Goal: Task Accomplishment & Management: Complete application form

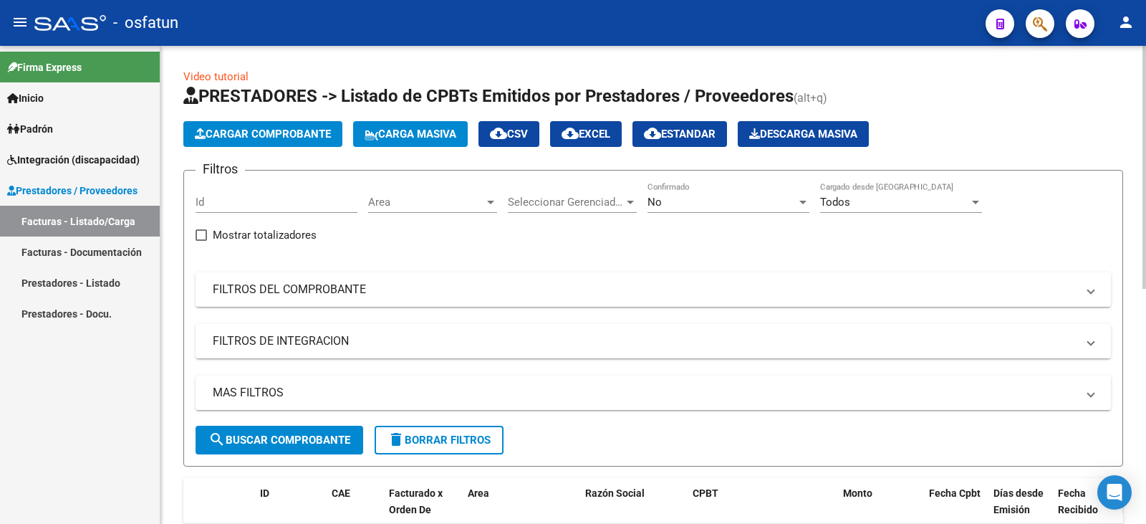
click at [272, 135] on span "Cargar Comprobante" at bounding box center [263, 133] width 136 height 13
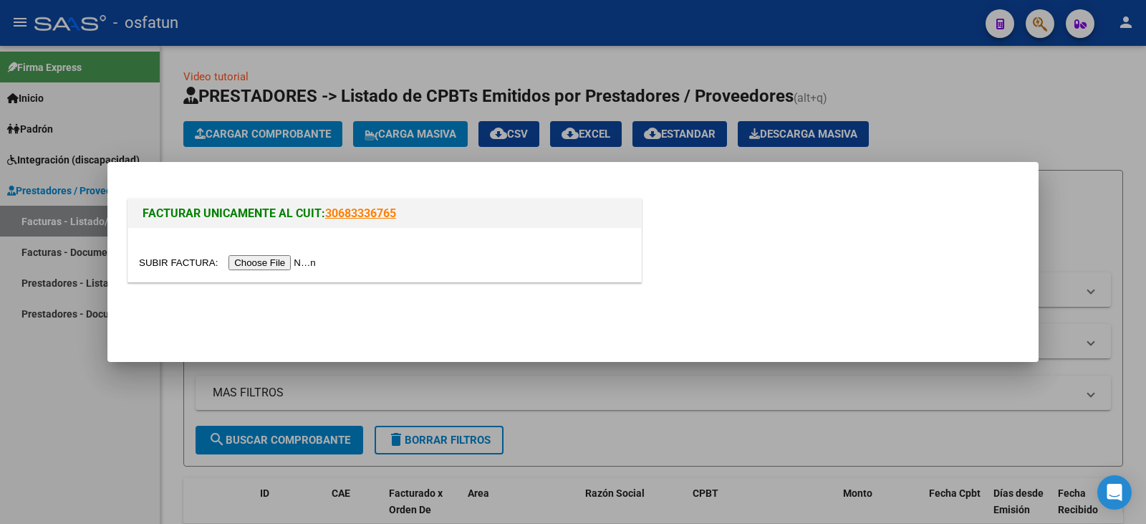
click at [259, 259] on input "file" at bounding box center [229, 262] width 181 height 15
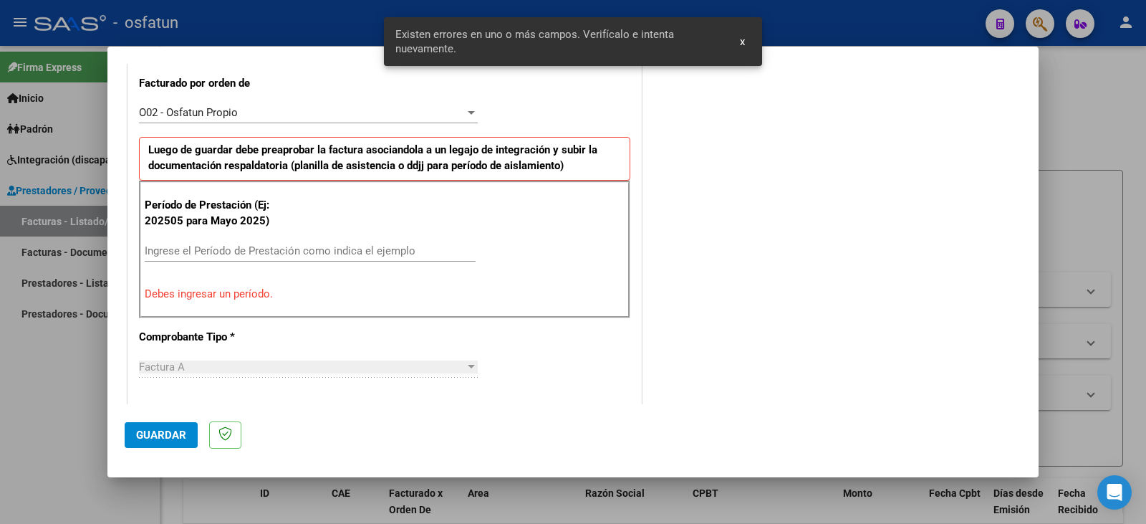
scroll to position [401, 0]
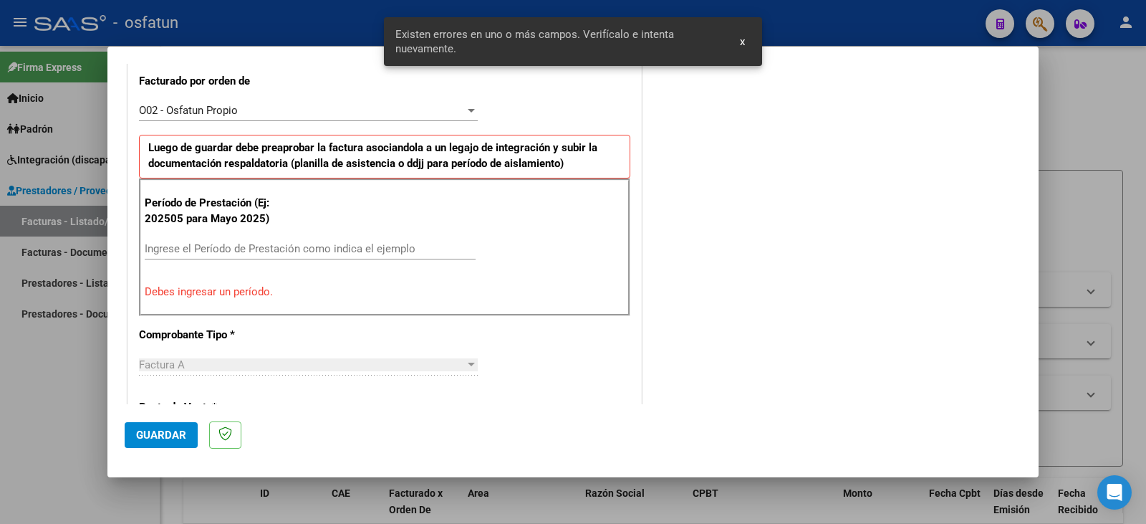
click at [222, 249] on input "Ingrese el Período de Prestación como indica el ejemplo" at bounding box center [310, 248] width 331 height 13
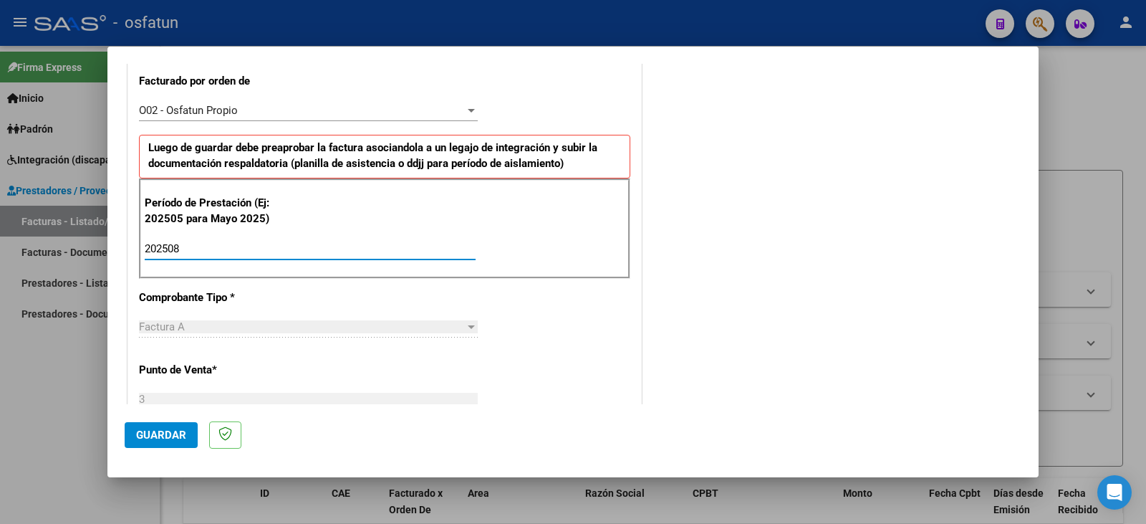
type input "202508"
click at [180, 432] on span "Guardar" at bounding box center [161, 434] width 50 height 13
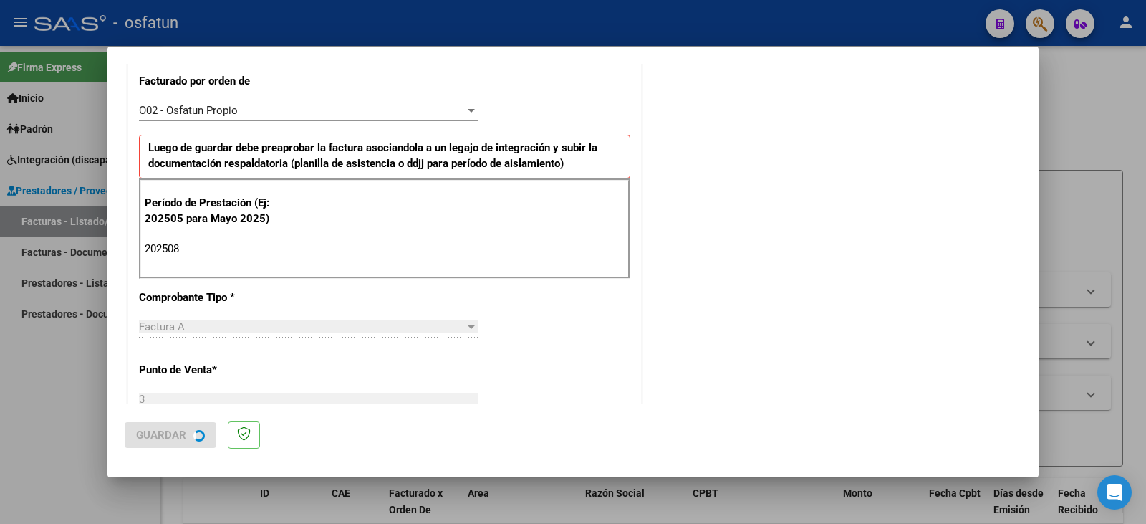
scroll to position [0, 0]
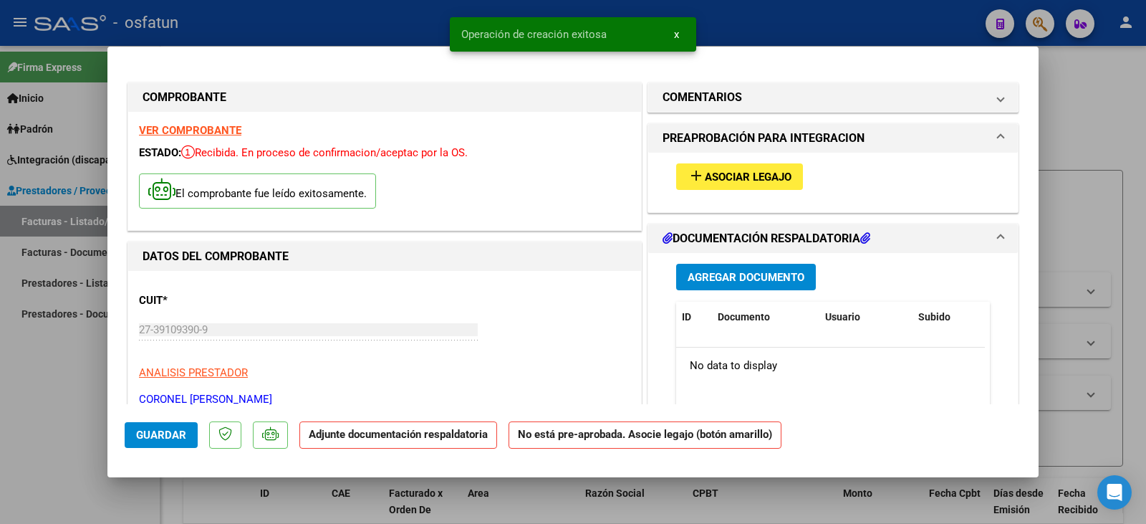
click at [722, 170] on span "Asociar Legajo" at bounding box center [748, 176] width 87 height 13
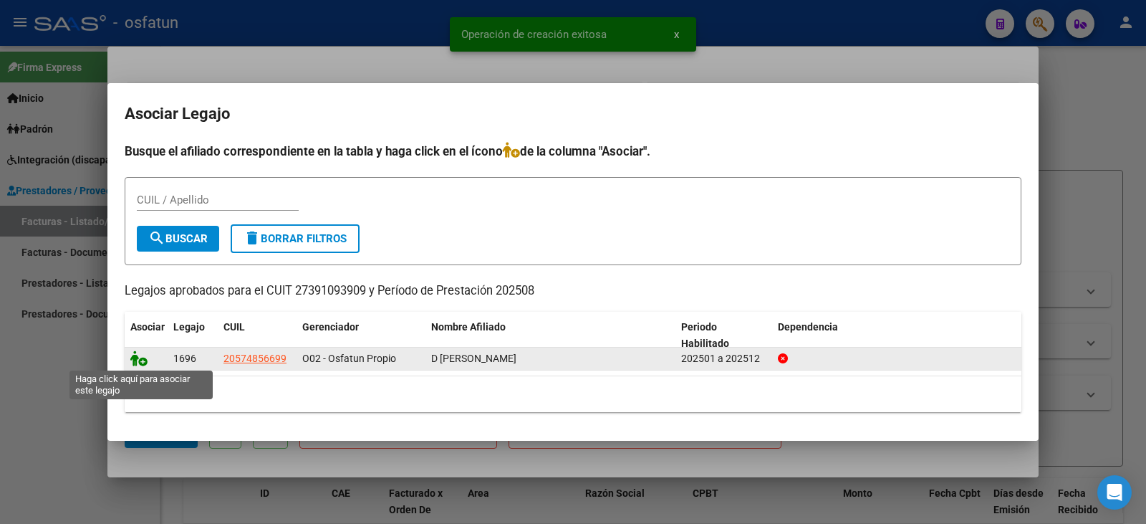
click at [135, 360] on icon at bounding box center [138, 358] width 17 height 16
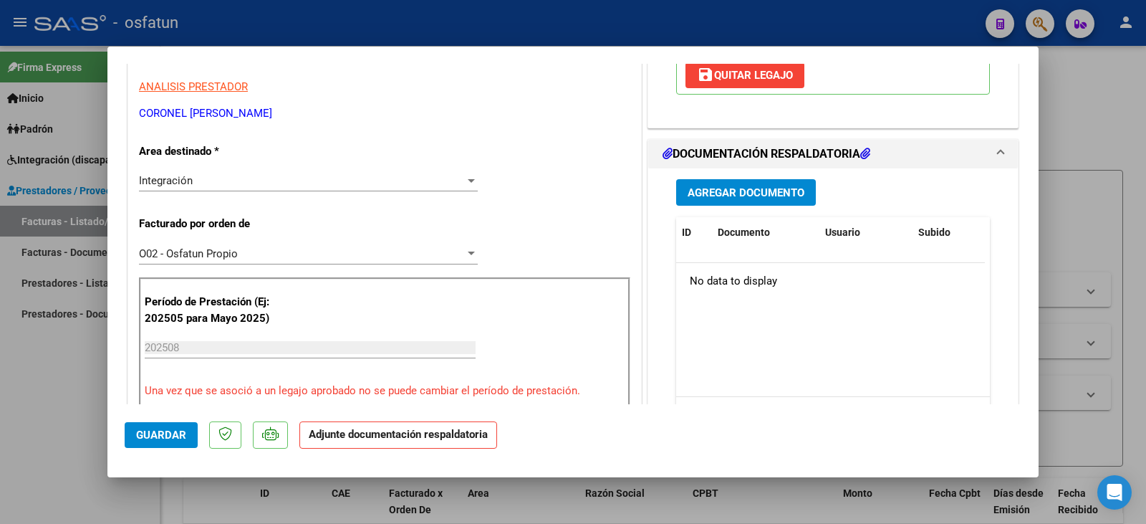
scroll to position [358, 0]
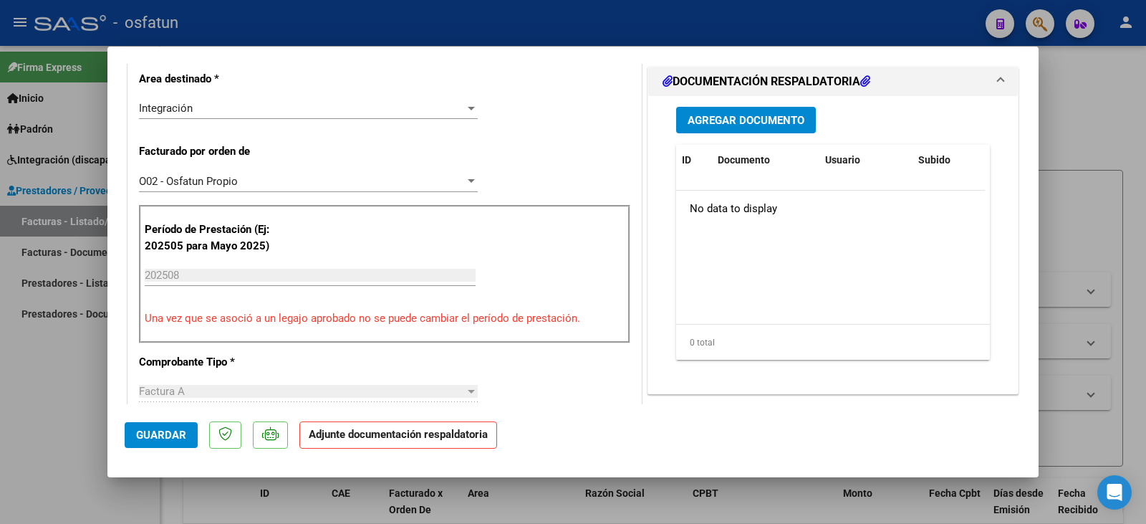
click at [755, 122] on span "Agregar Documento" at bounding box center [746, 120] width 117 height 13
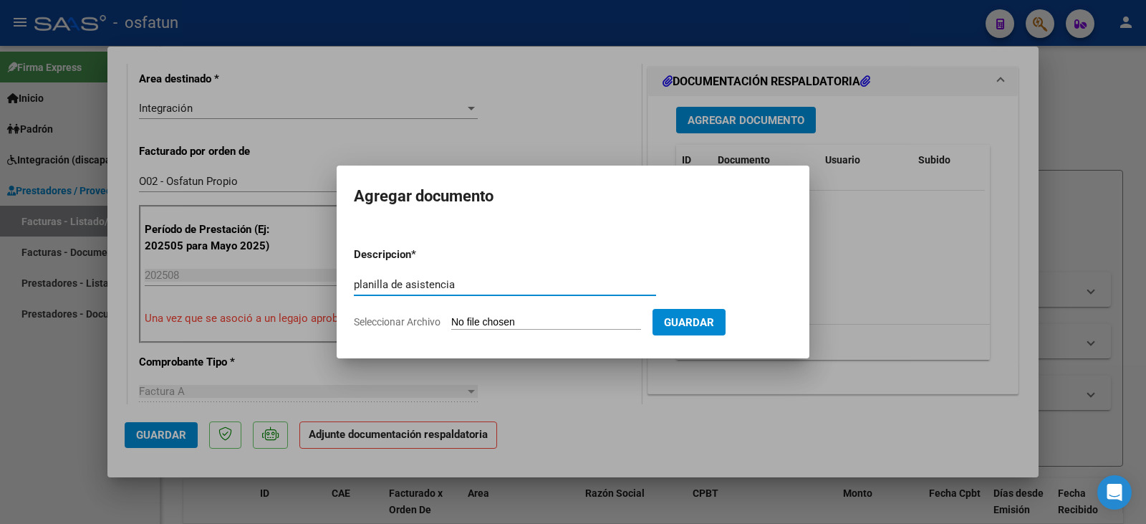
type input "planilla de asistencia"
click at [557, 327] on input "Seleccionar Archivo" at bounding box center [546, 323] width 190 height 14
type input "C:\fakepath\coronel plan.pdf"
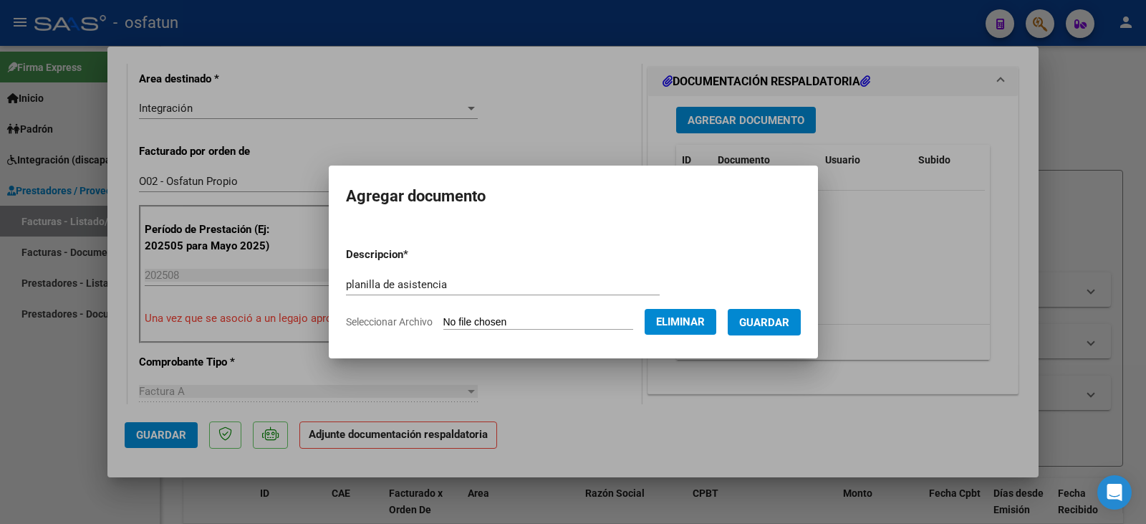
click at [773, 328] on span "Guardar" at bounding box center [764, 322] width 50 height 13
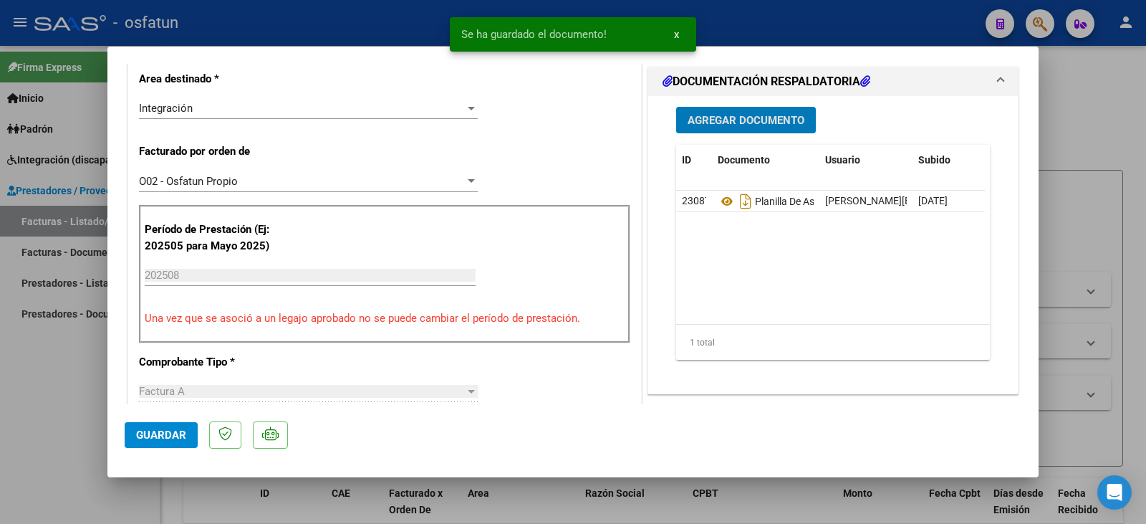
click at [738, 124] on span "Agregar Documento" at bounding box center [746, 120] width 117 height 13
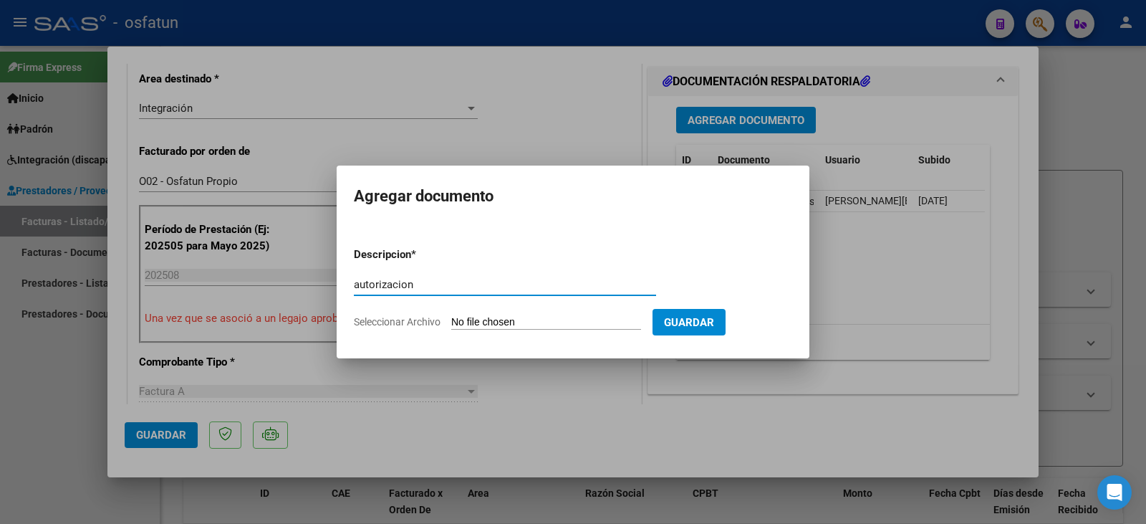
type input "autorizacion"
click at [552, 323] on input "Seleccionar Archivo" at bounding box center [546, 323] width 190 height 14
type input "C:\fakepath\Damico - coronel - psicope.pdf"
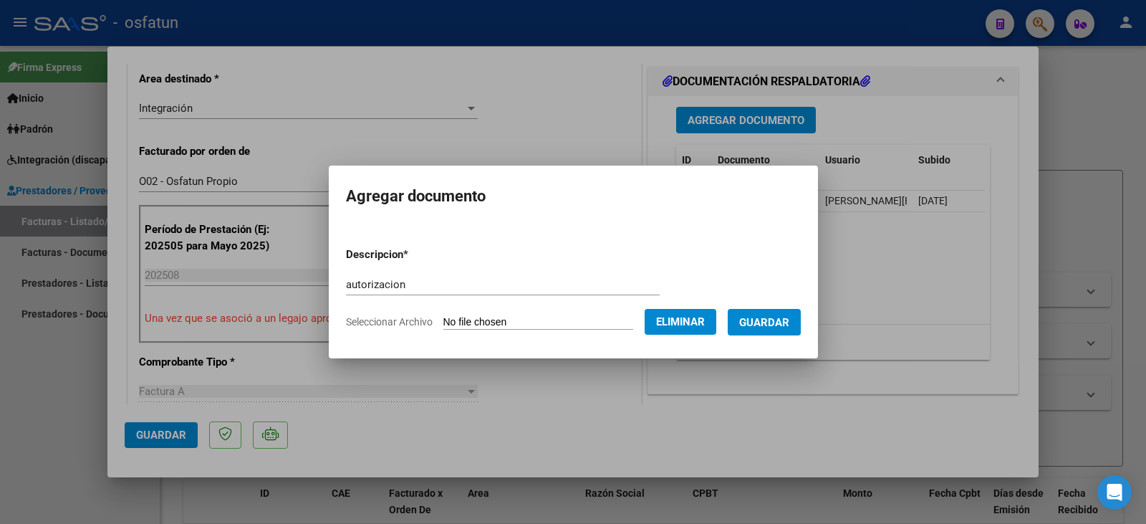
drag, startPoint x: 795, startPoint y: 324, endPoint x: 784, endPoint y: 324, distance: 10.7
click at [789, 324] on span "Guardar" at bounding box center [764, 322] width 50 height 13
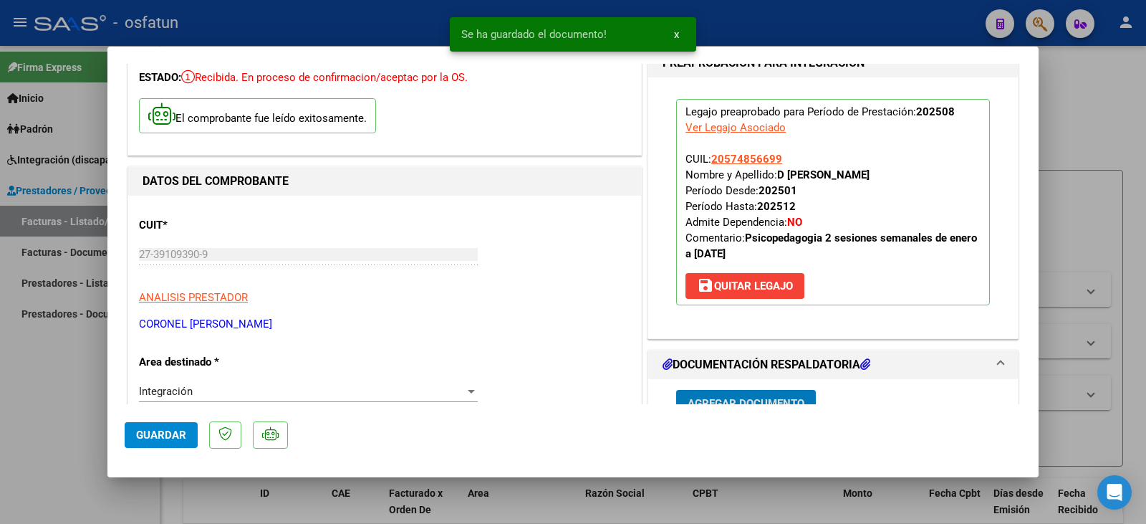
scroll to position [72, 0]
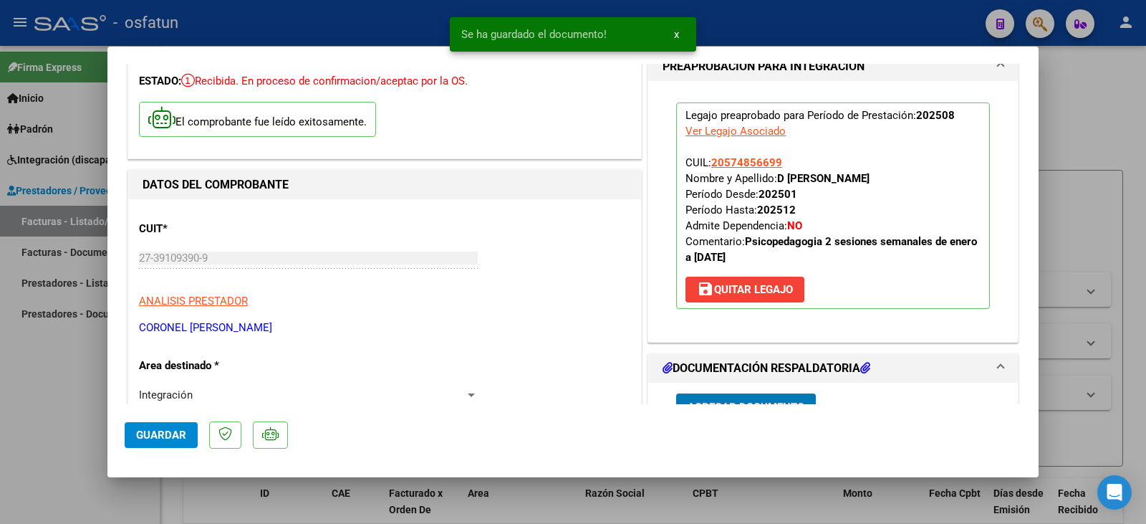
click at [170, 436] on span "Guardar" at bounding box center [161, 434] width 50 height 13
click at [72, 426] on div at bounding box center [573, 262] width 1146 height 524
type input "$ 0,00"
